Goal: Task Accomplishment & Management: Use online tool/utility

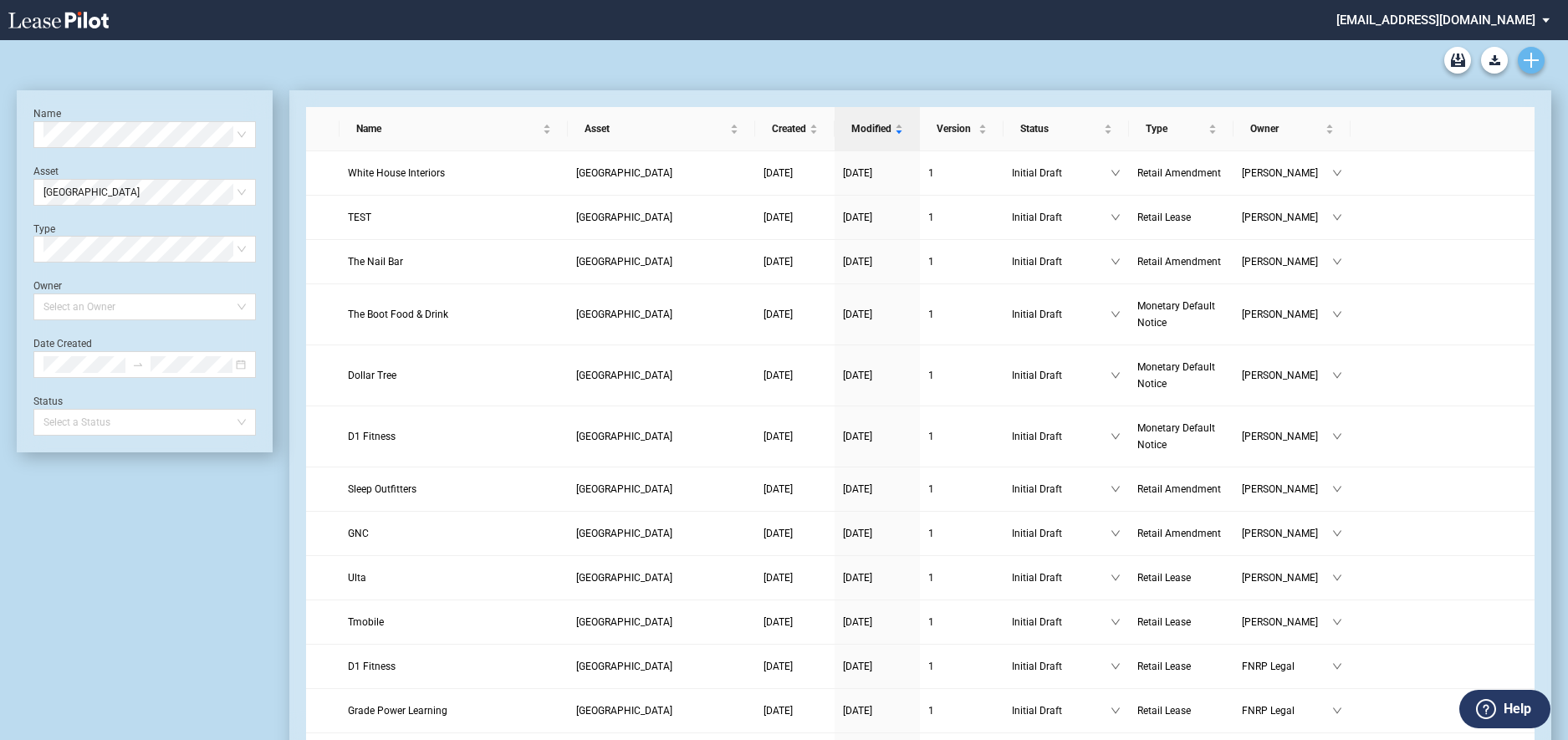
click at [1524, 56] on icon "Create new document" at bounding box center [1530, 59] width 15 height 15
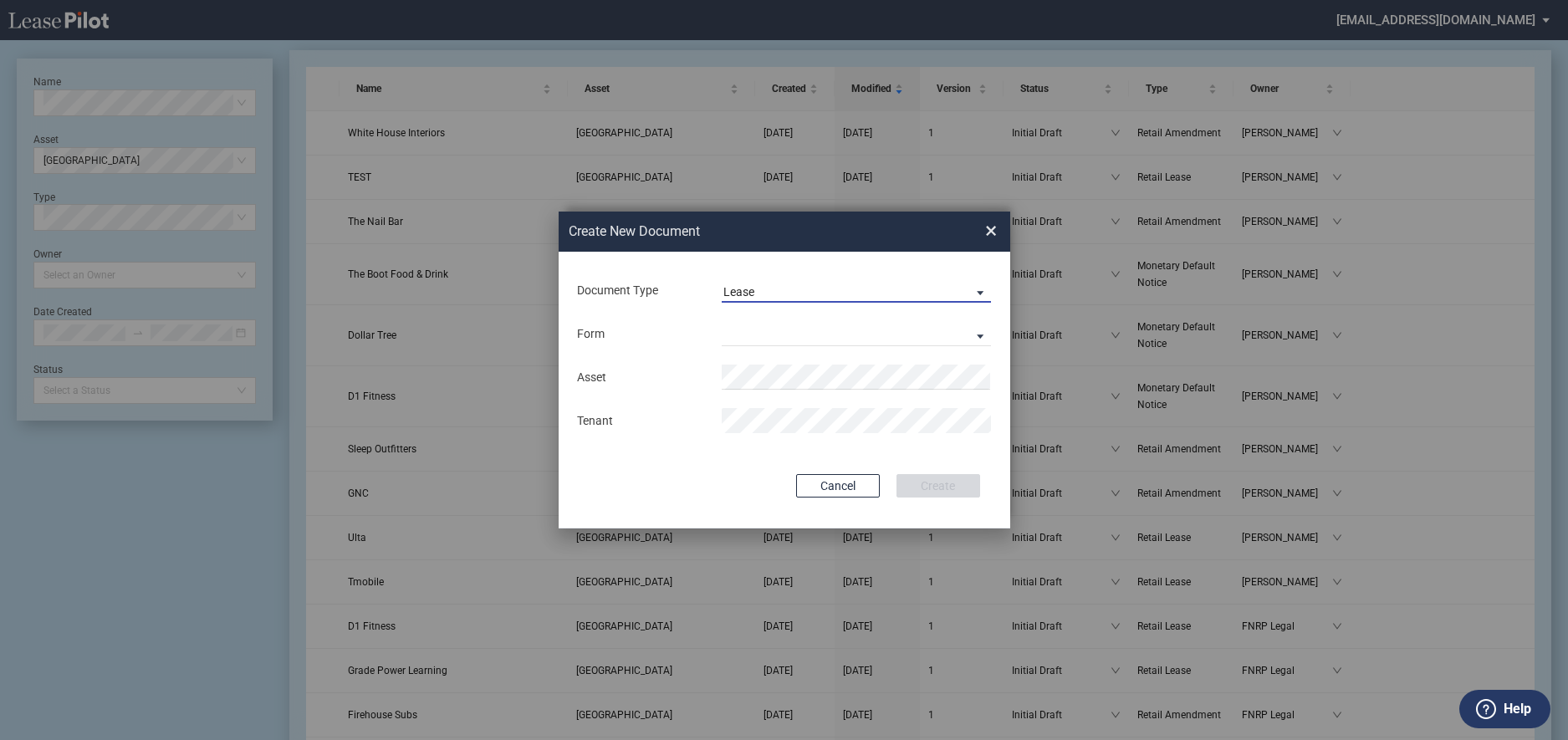
click at [920, 287] on span "Lease" at bounding box center [843, 292] width 240 height 17
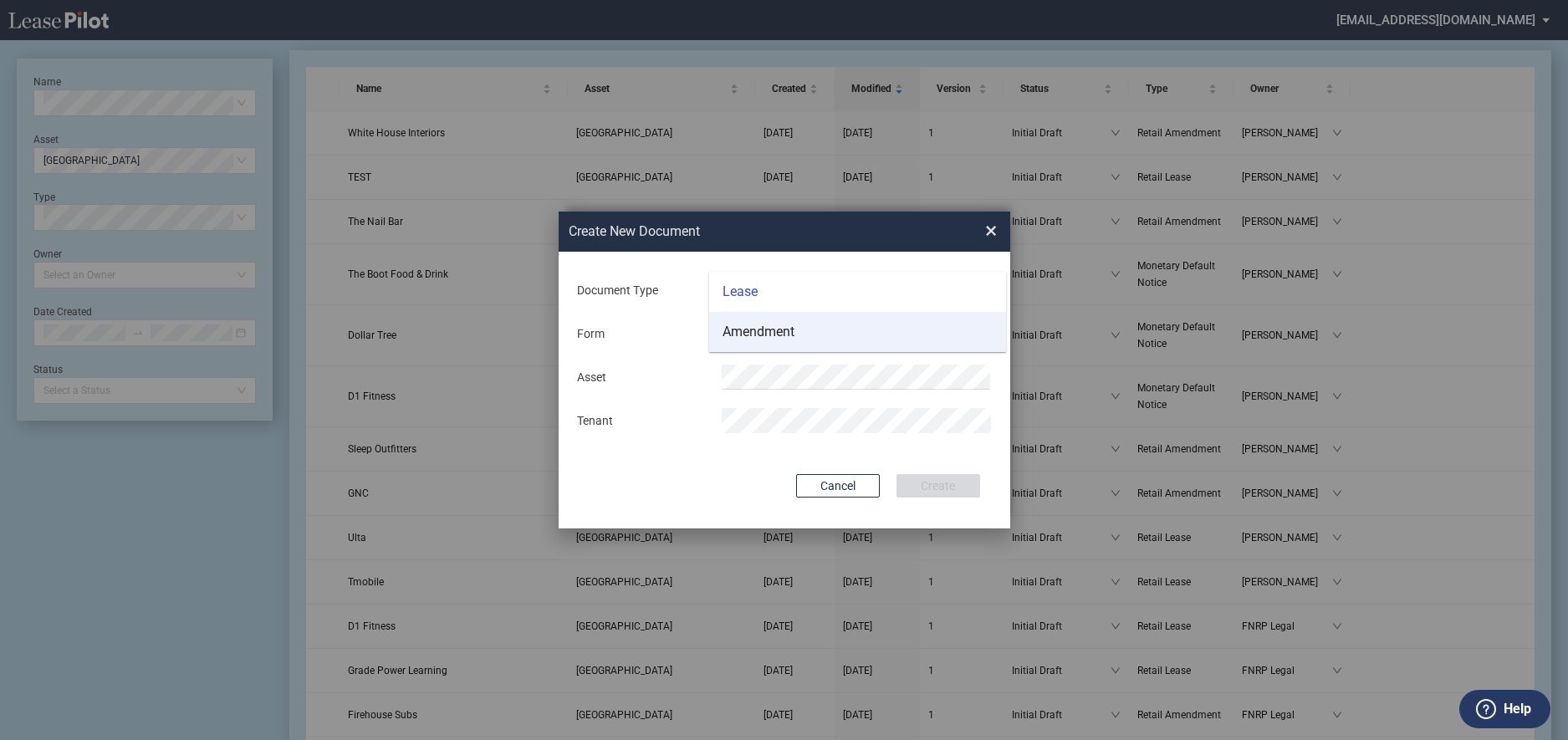
click at [874, 326] on md-option "Amendment" at bounding box center [856, 332] width 296 height 40
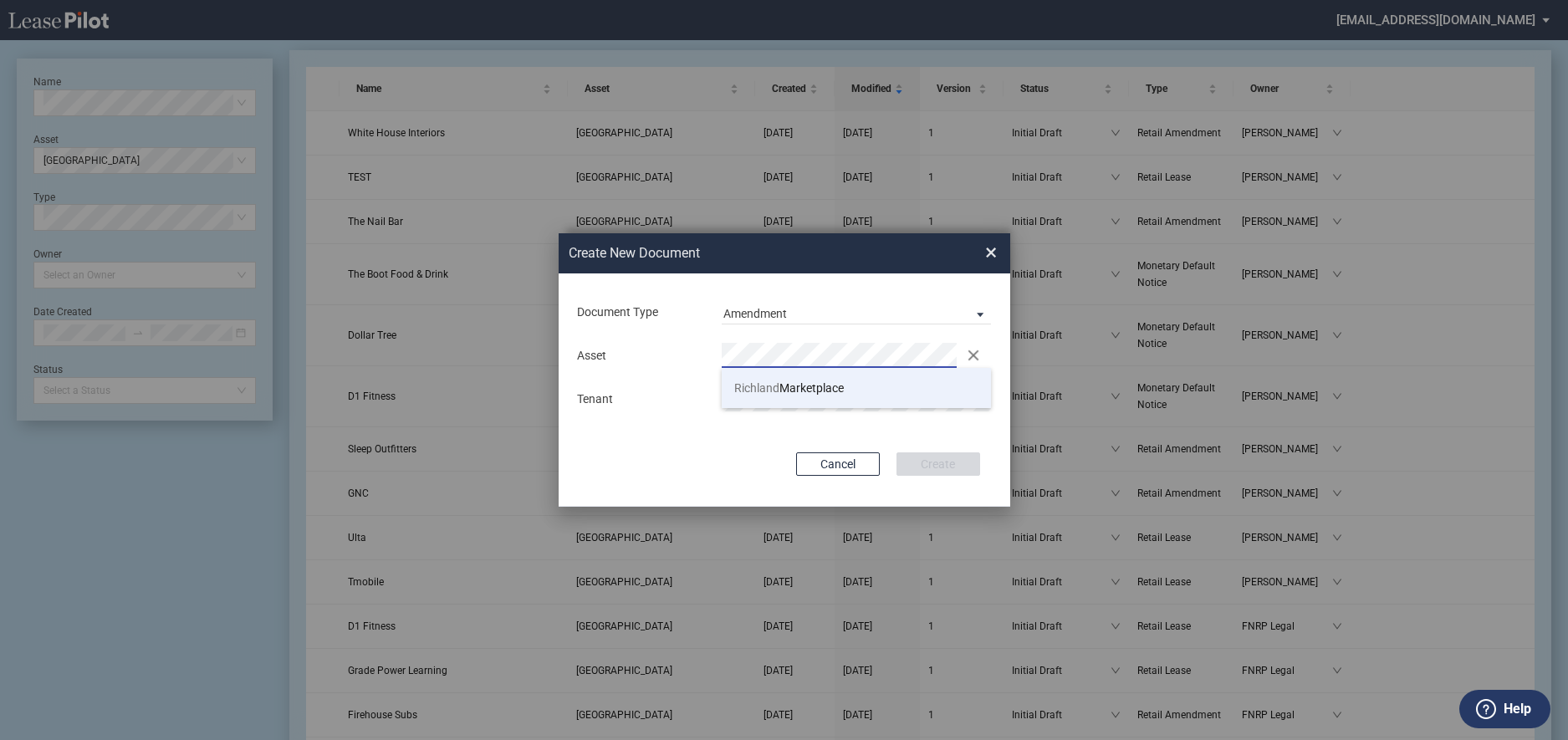
click at [800, 391] on span "Richland Marketplace" at bounding box center [789, 387] width 110 height 13
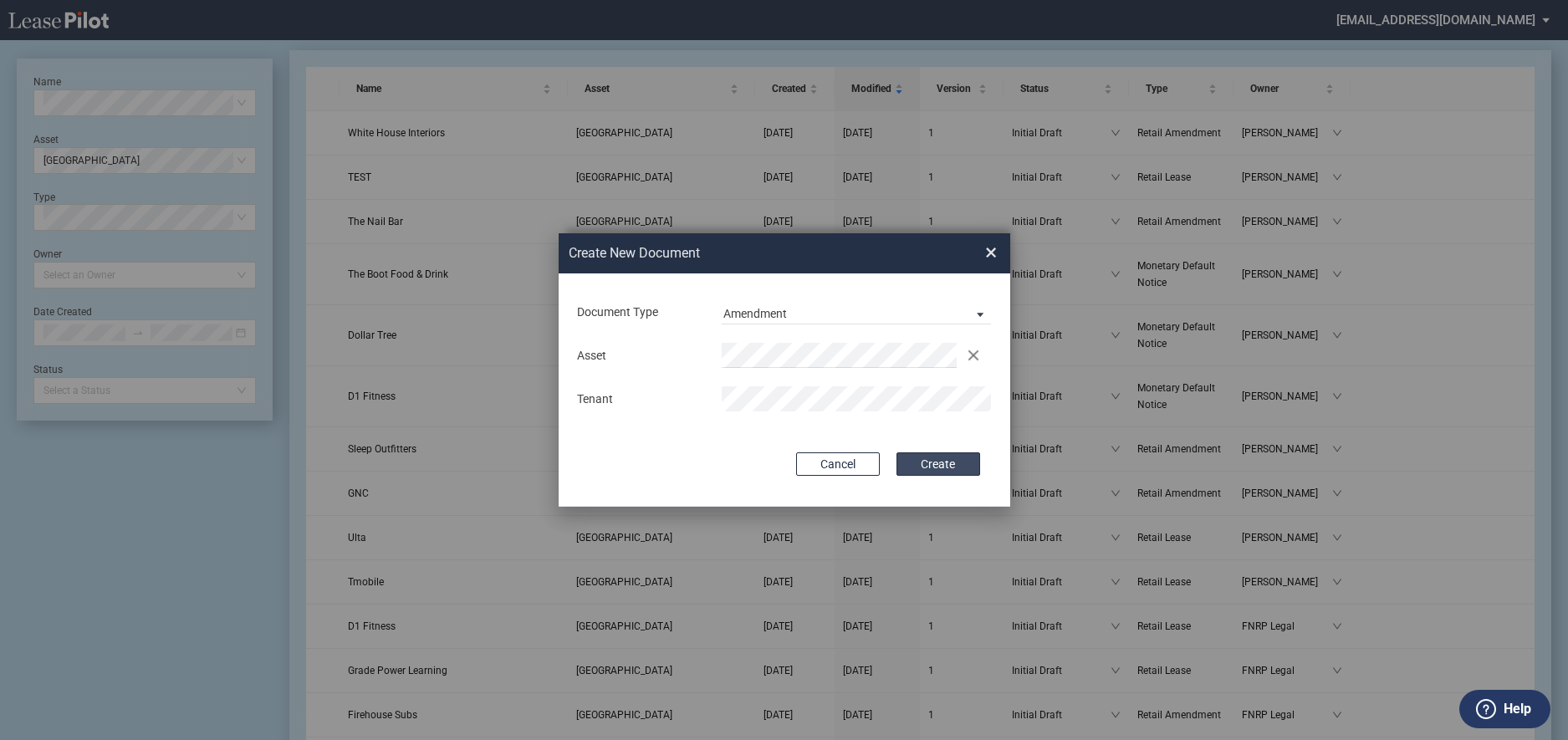
click at [965, 472] on button "Create" at bounding box center [938, 464] width 83 height 24
